Goal: Task Accomplishment & Management: Manage account settings

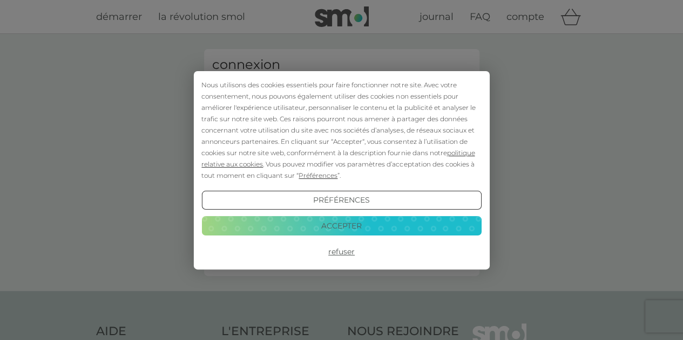
type input "[PERSON_NAME][EMAIL_ADDRESS][DOMAIN_NAME]"
click at [357, 228] on button "Accepter" at bounding box center [341, 225] width 280 height 19
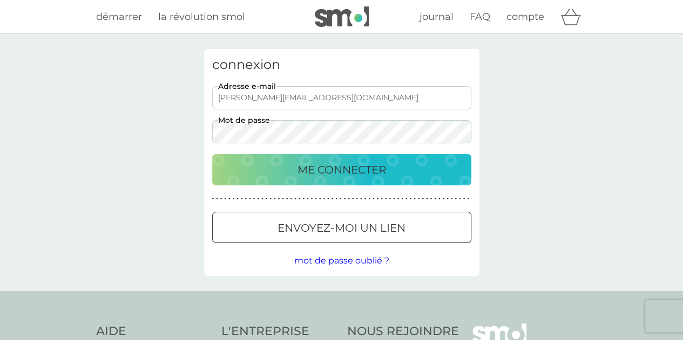
click at [348, 169] on p "ME CONNECTER" at bounding box center [341, 169] width 88 height 17
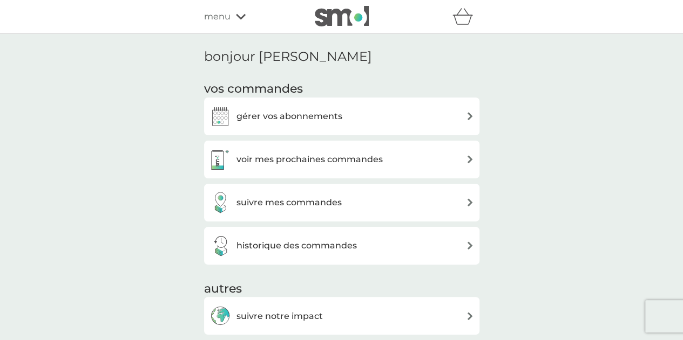
click at [411, 154] on div "voir mes prochaines commandes" at bounding box center [341, 160] width 264 height 22
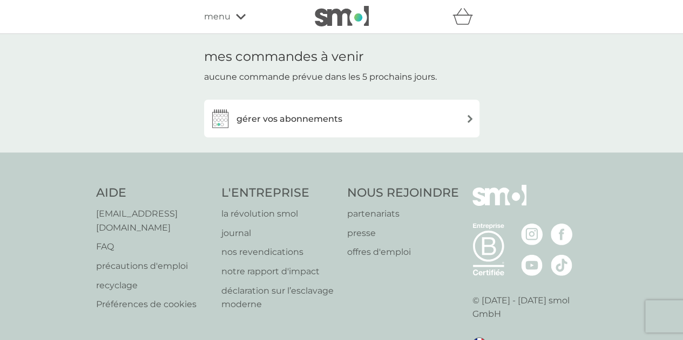
click at [413, 127] on div "gérer vos abonnements" at bounding box center [341, 119] width 264 height 22
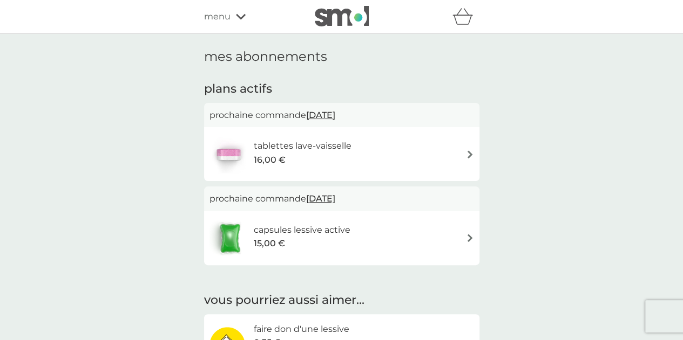
click at [112, 210] on div "mes abonnements plans actifs prochaine commande 12 janv. 2026 tablettes lave-va…" at bounding box center [341, 216] width 683 height 364
